Goal: Task Accomplishment & Management: Manage account settings

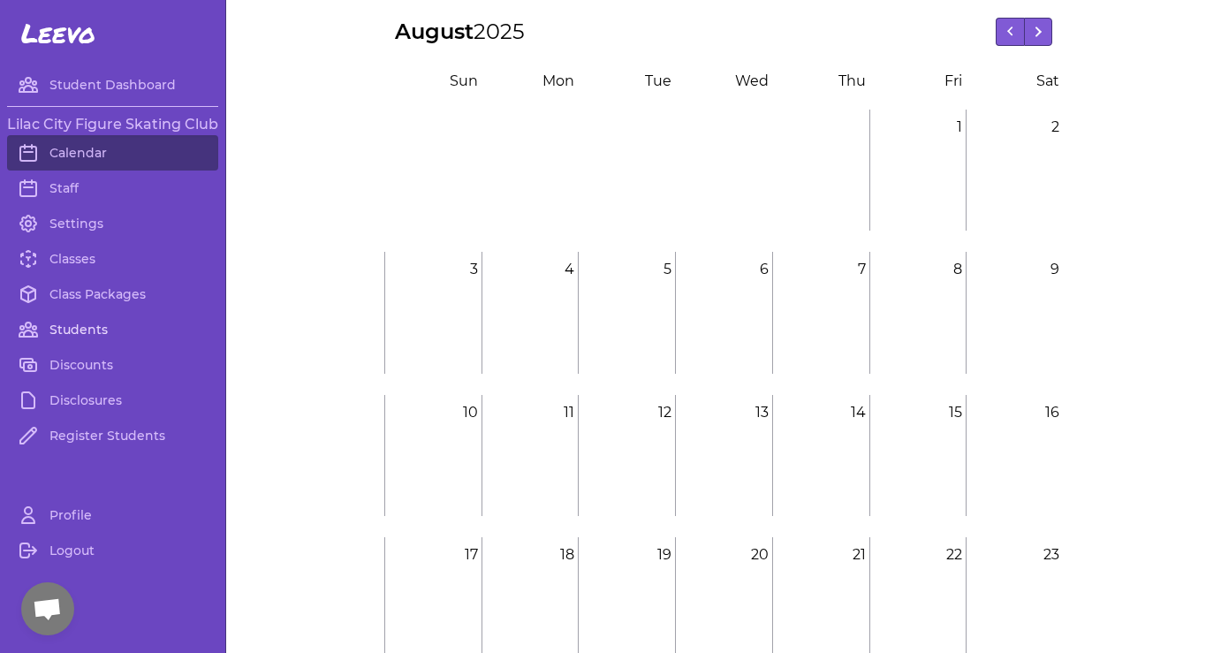
click at [74, 324] on link "Students" at bounding box center [112, 329] width 211 height 35
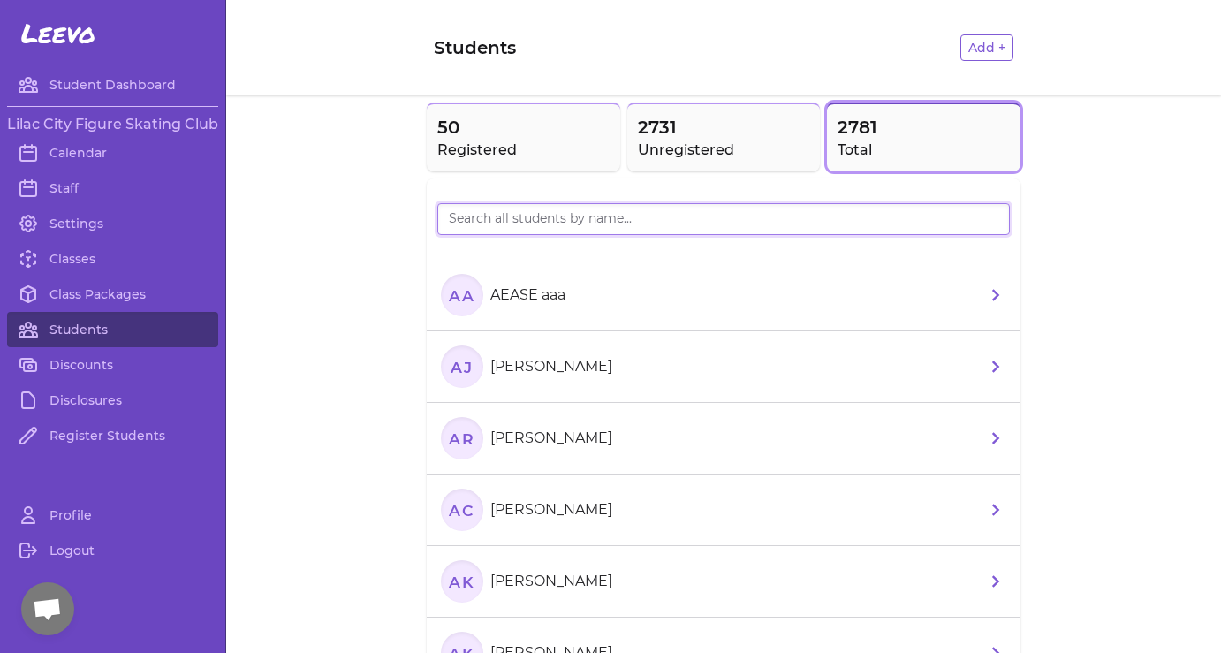
click at [573, 223] on input "search" at bounding box center [723, 219] width 572 height 32
type input "[PERSON_NAME]"
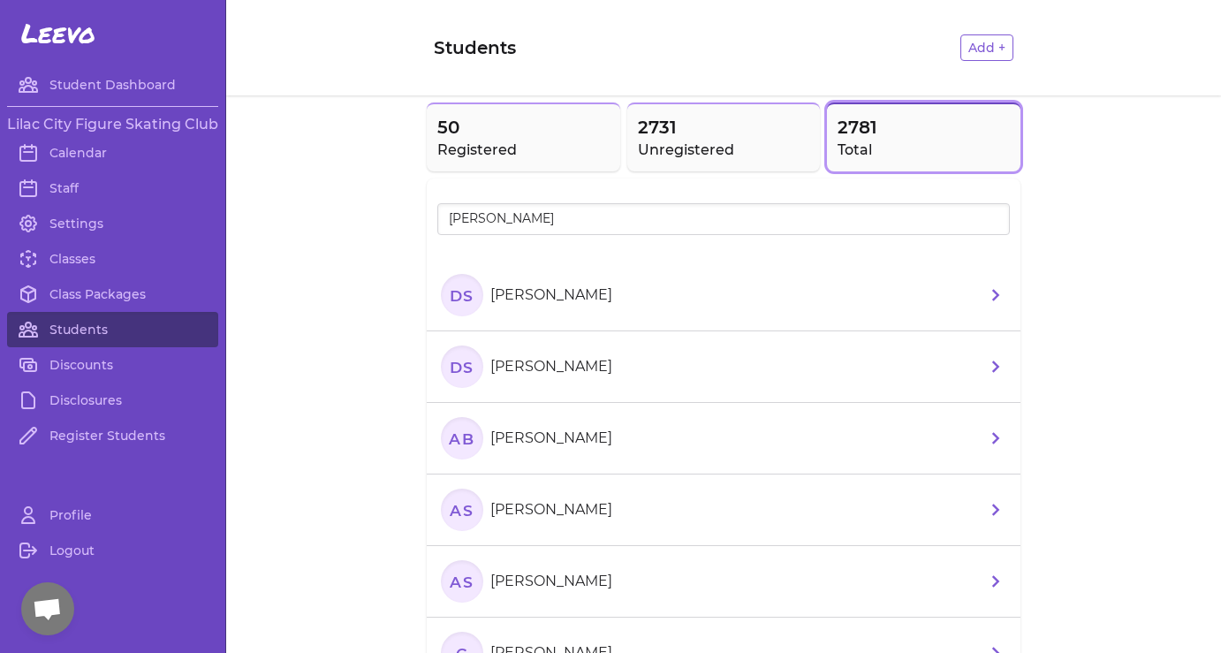
click at [556, 299] on p "[PERSON_NAME]" at bounding box center [551, 294] width 122 height 21
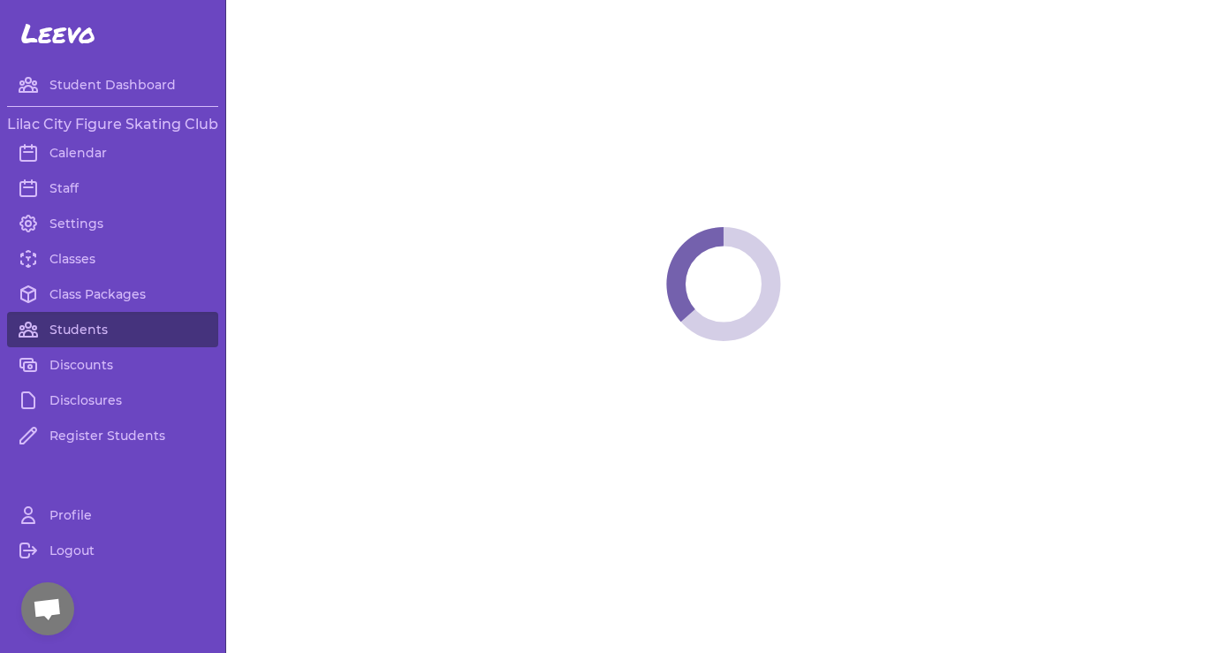
select select "WA"
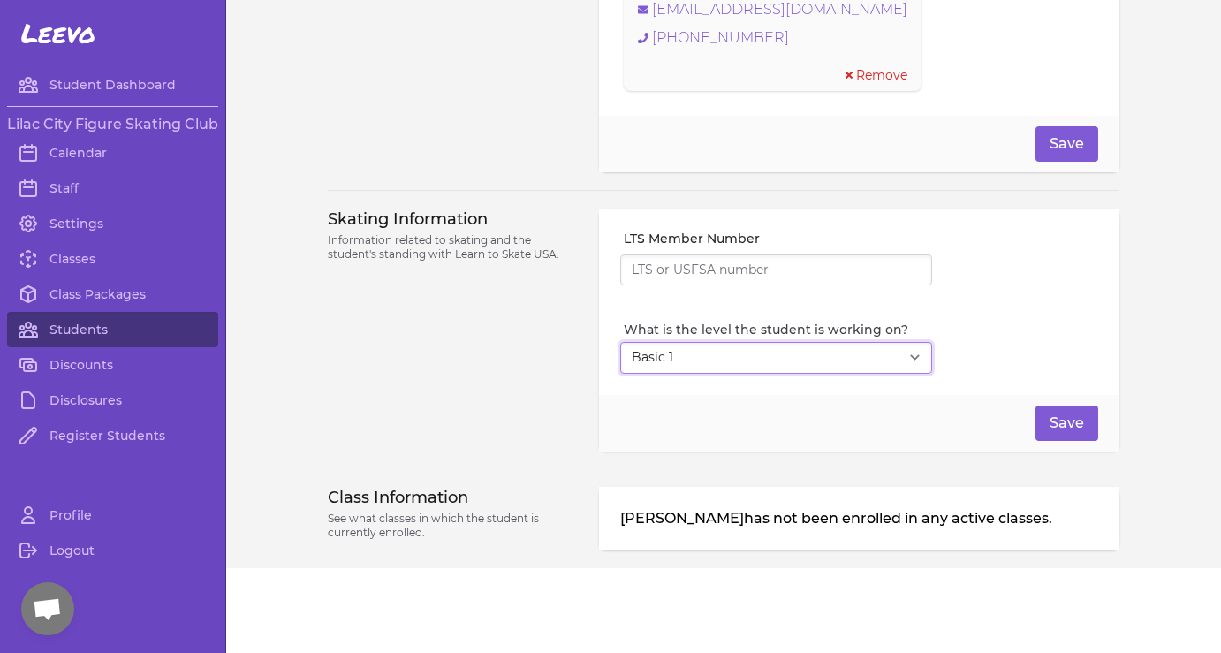
select select "4"
click at [1075, 424] on button "Save" at bounding box center [1066, 422] width 63 height 35
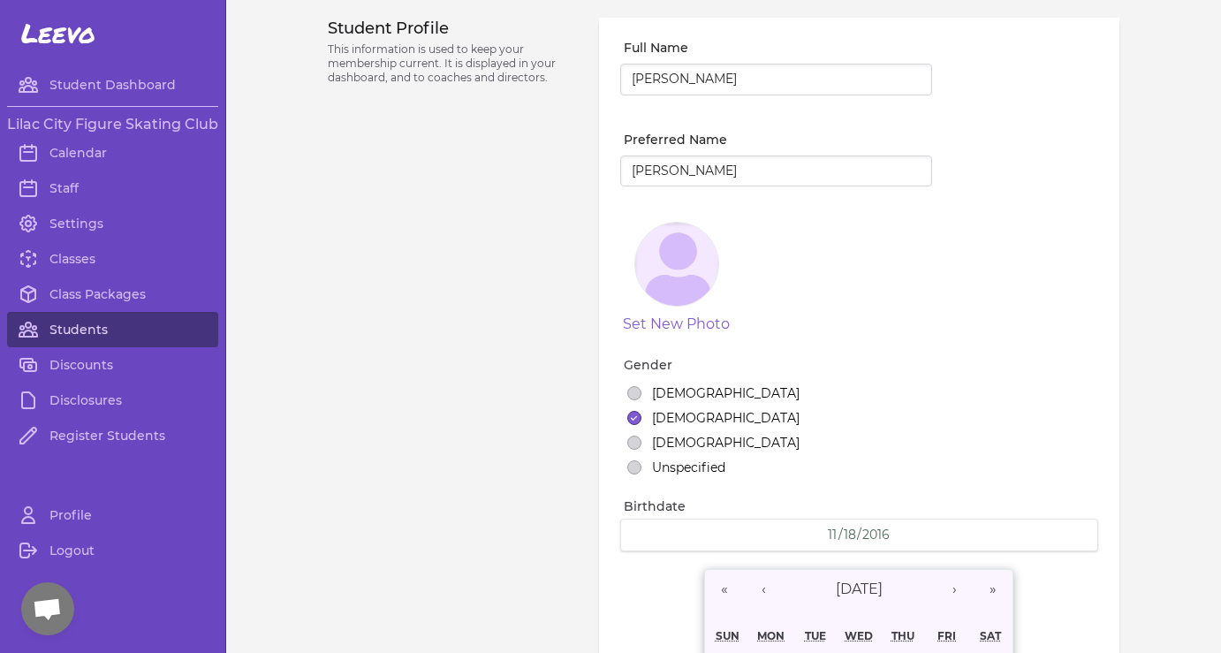
click at [95, 326] on link "Students" at bounding box center [112, 329] width 211 height 35
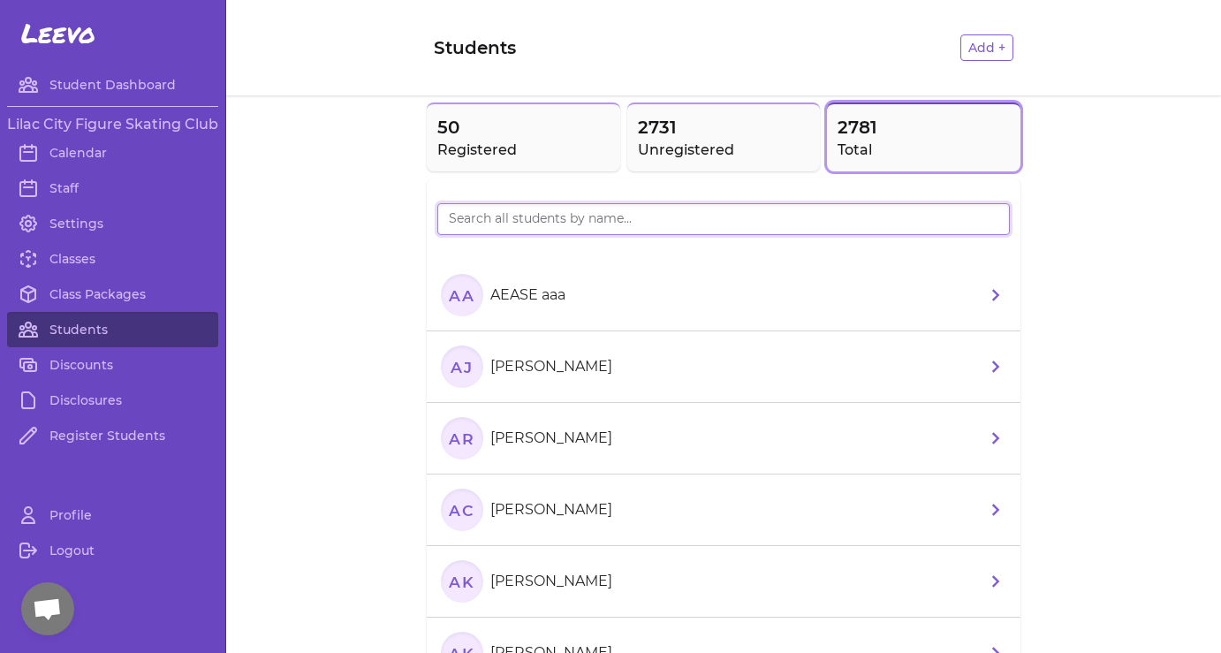
click at [620, 222] on input "search" at bounding box center [723, 219] width 572 height 32
type input "[PERSON_NAME]"
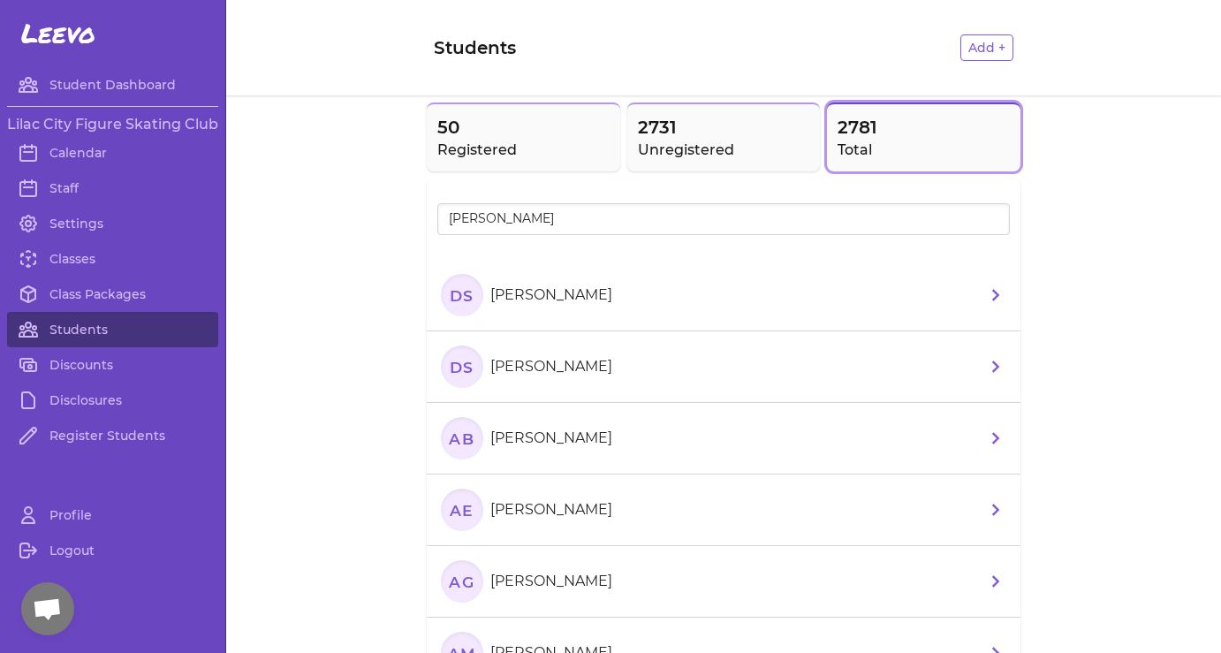
click at [554, 368] on p "[PERSON_NAME]" at bounding box center [551, 366] width 122 height 21
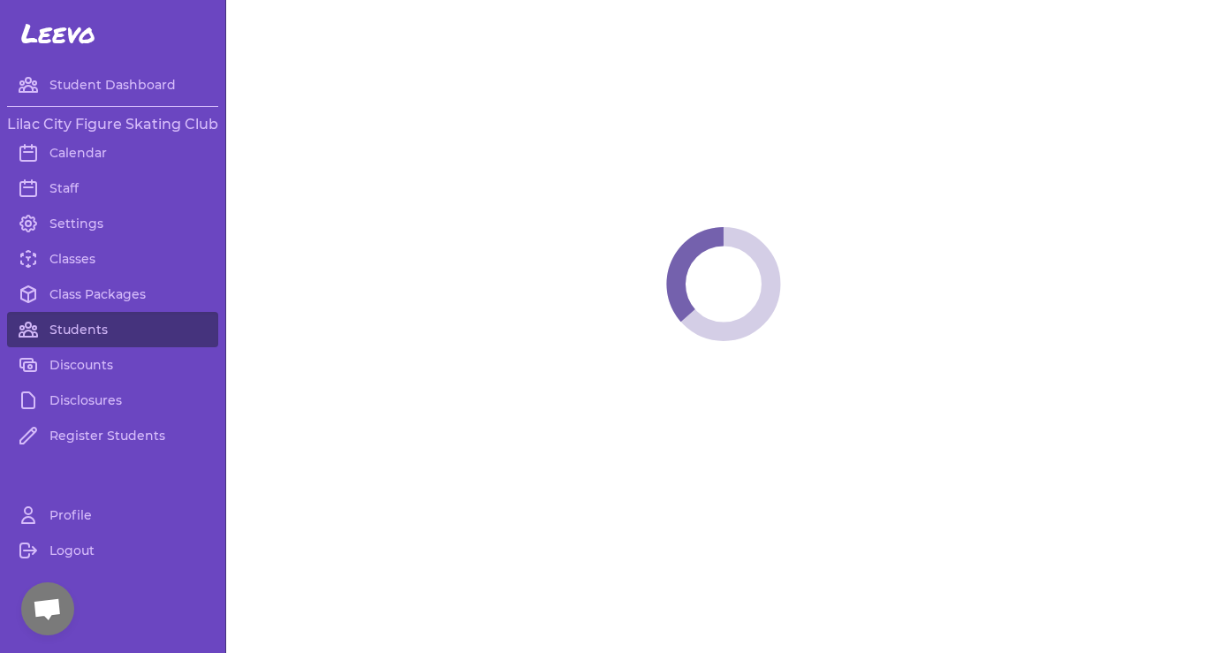
select select "WA"
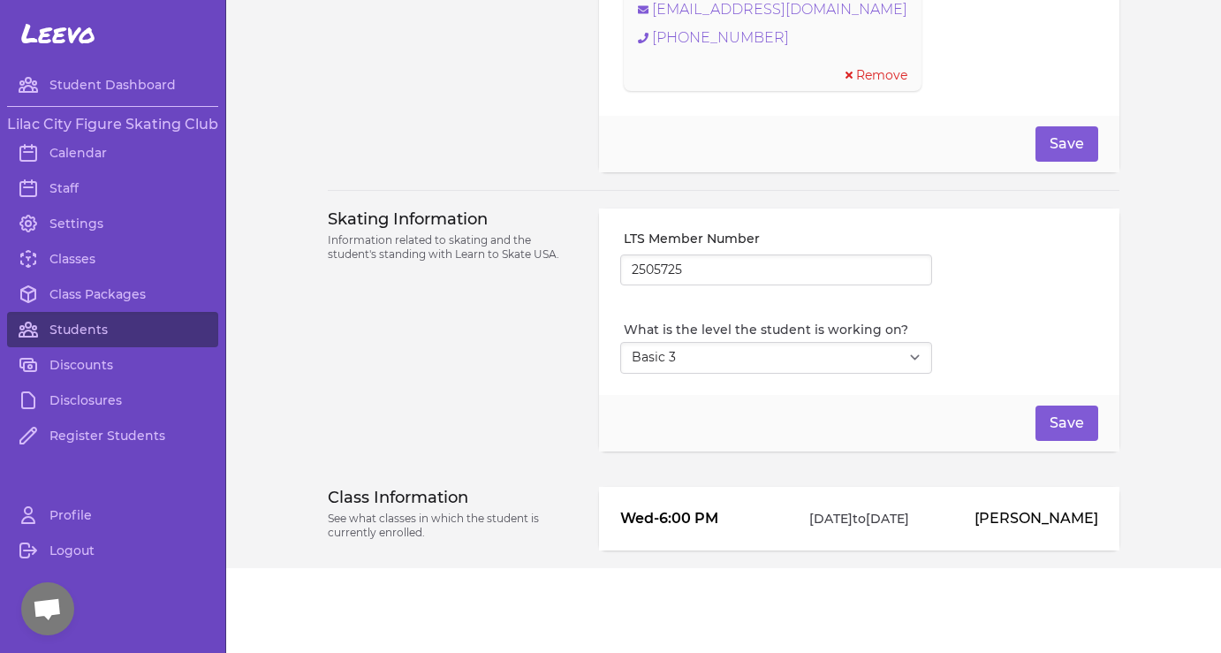
scroll to position [1401, 0]
select select "4"
click at [1071, 419] on button "Save" at bounding box center [1066, 422] width 63 height 35
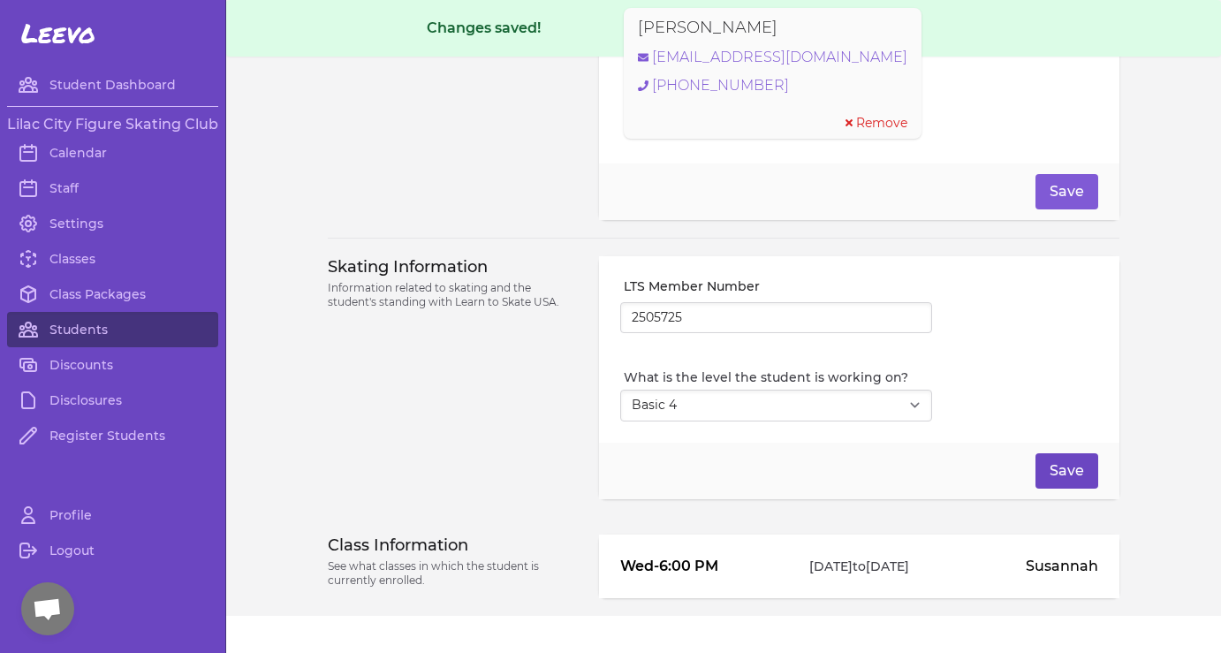
click at [1063, 482] on button "Save" at bounding box center [1066, 470] width 63 height 35
click at [1059, 421] on div "What is the level the student is working on? Select Level I don't know Basic 1 …" at bounding box center [859, 394] width 478 height 53
click at [1054, 480] on button "Save" at bounding box center [1066, 470] width 63 height 35
